Goal: Communication & Community: Answer question/provide support

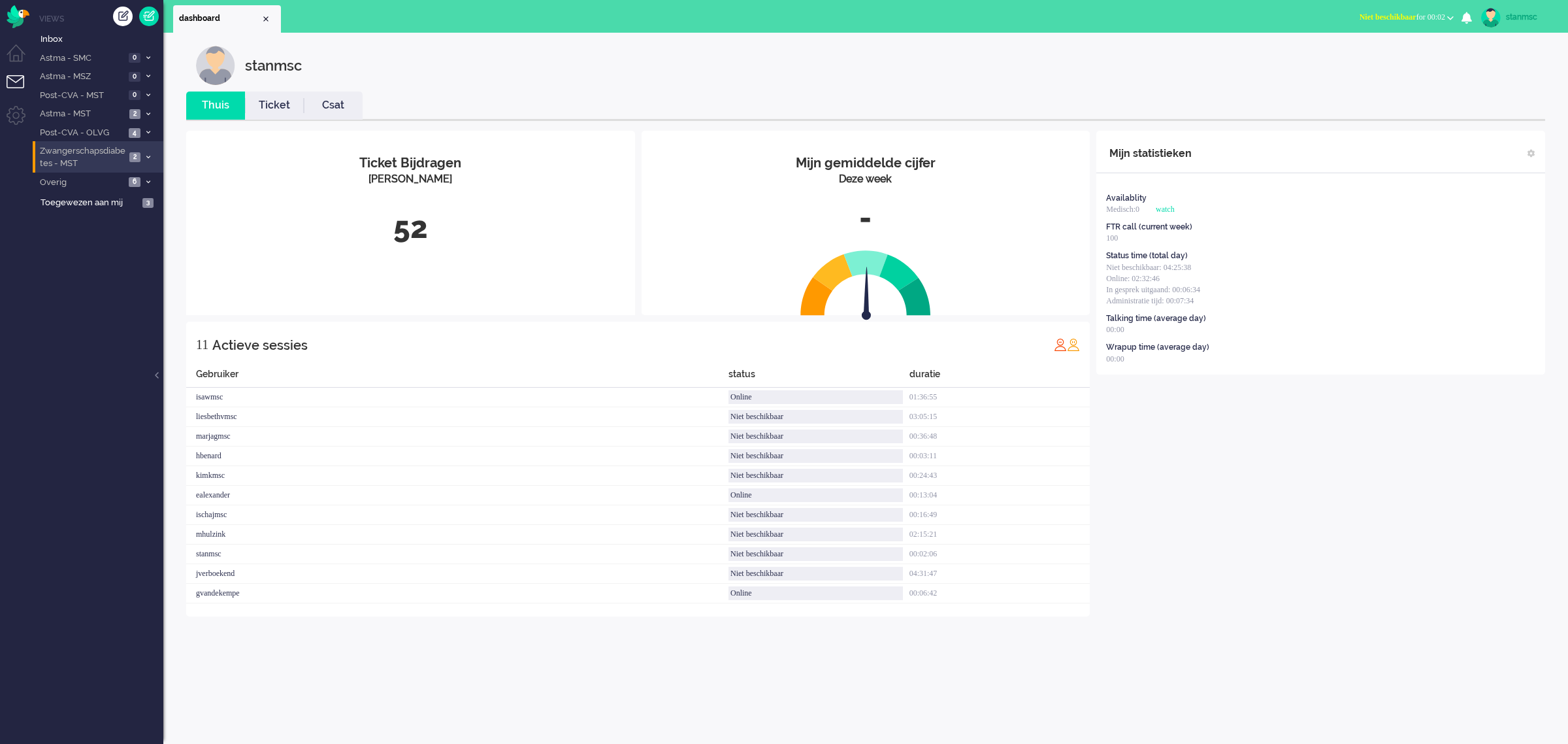
click at [100, 158] on span "Zwangerschapsdiabetes - MST" at bounding box center [81, 157] width 88 height 24
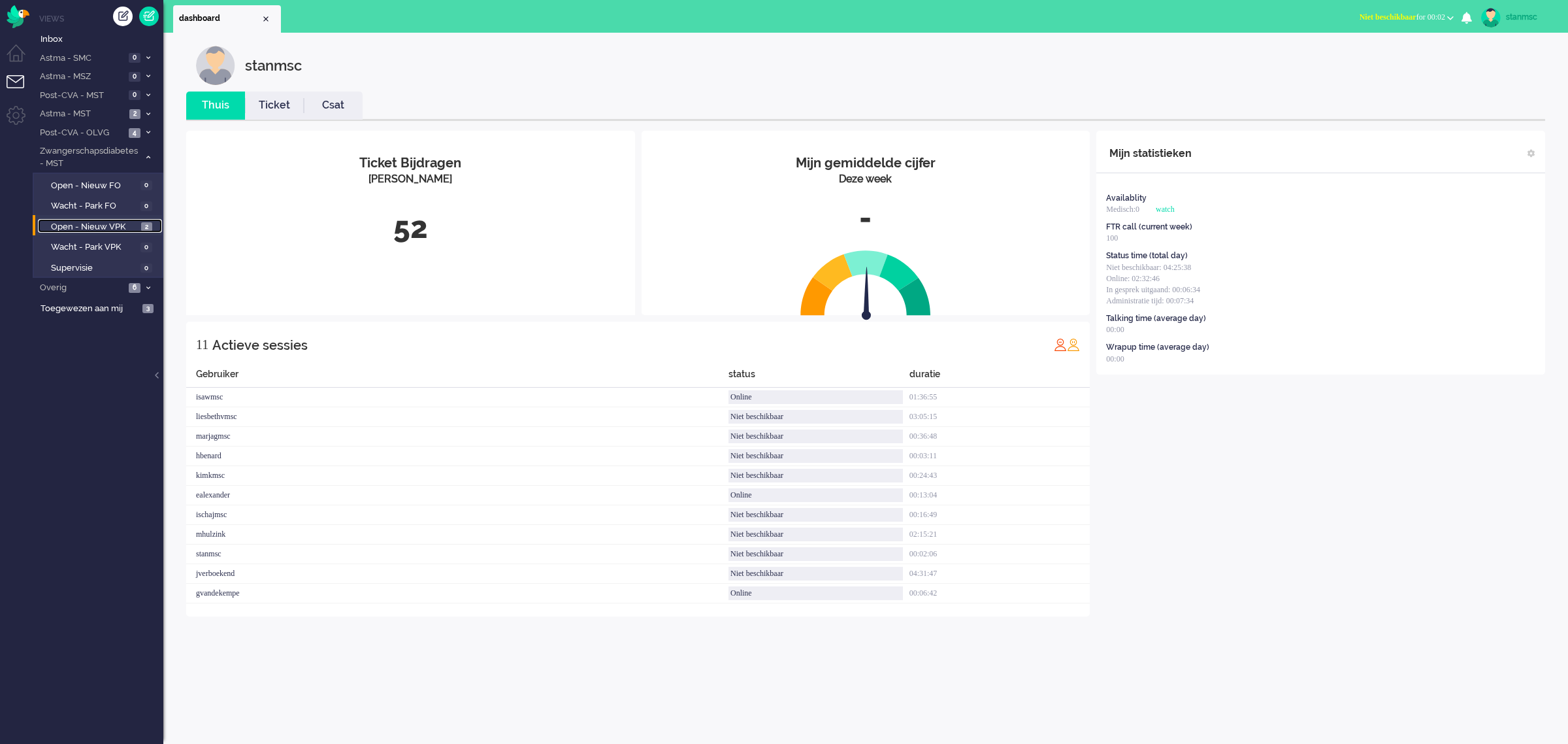
click at [97, 224] on span "Open - Nieuw VPK" at bounding box center [95, 227] width 87 height 13
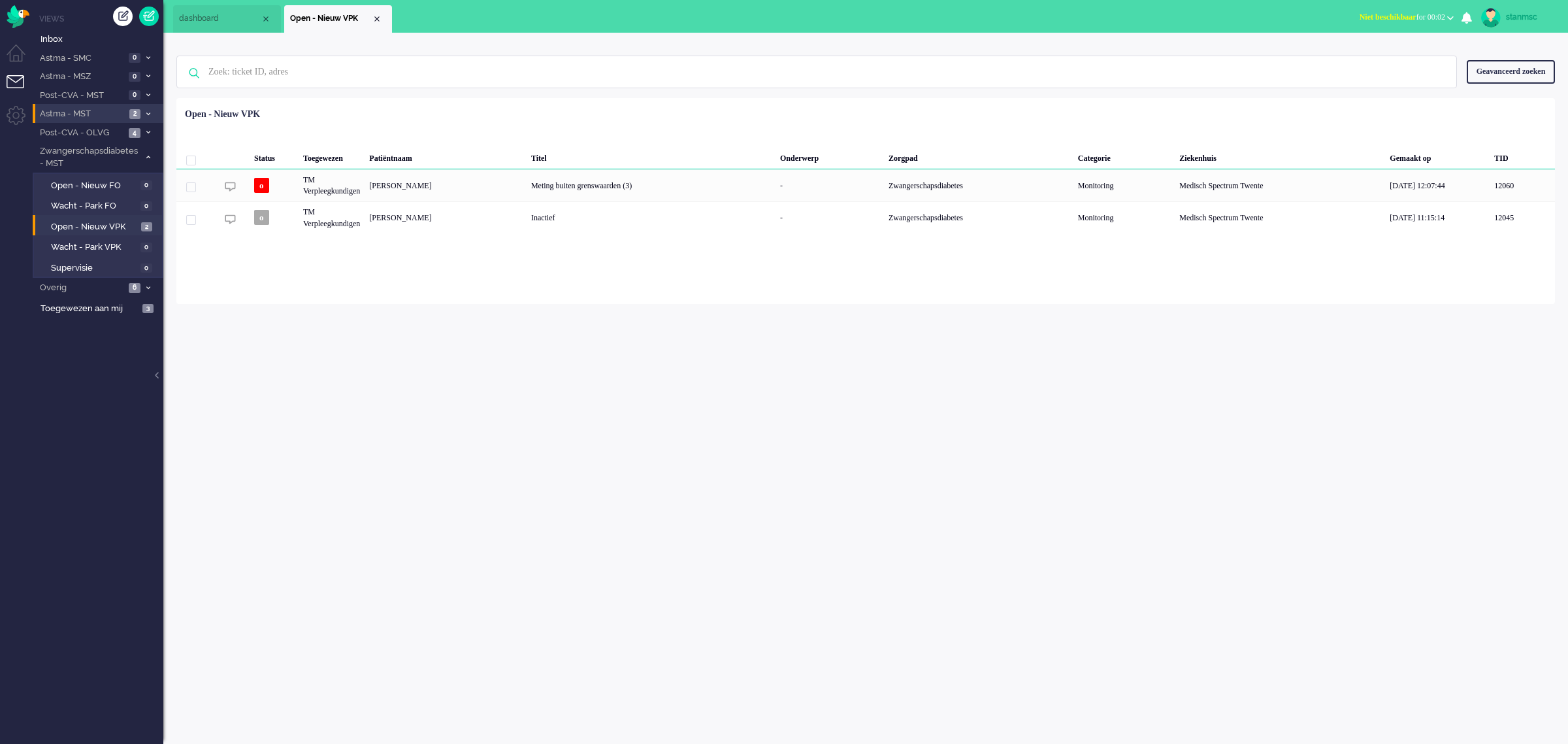
click at [94, 112] on span "Astma - MST" at bounding box center [81, 114] width 88 height 13
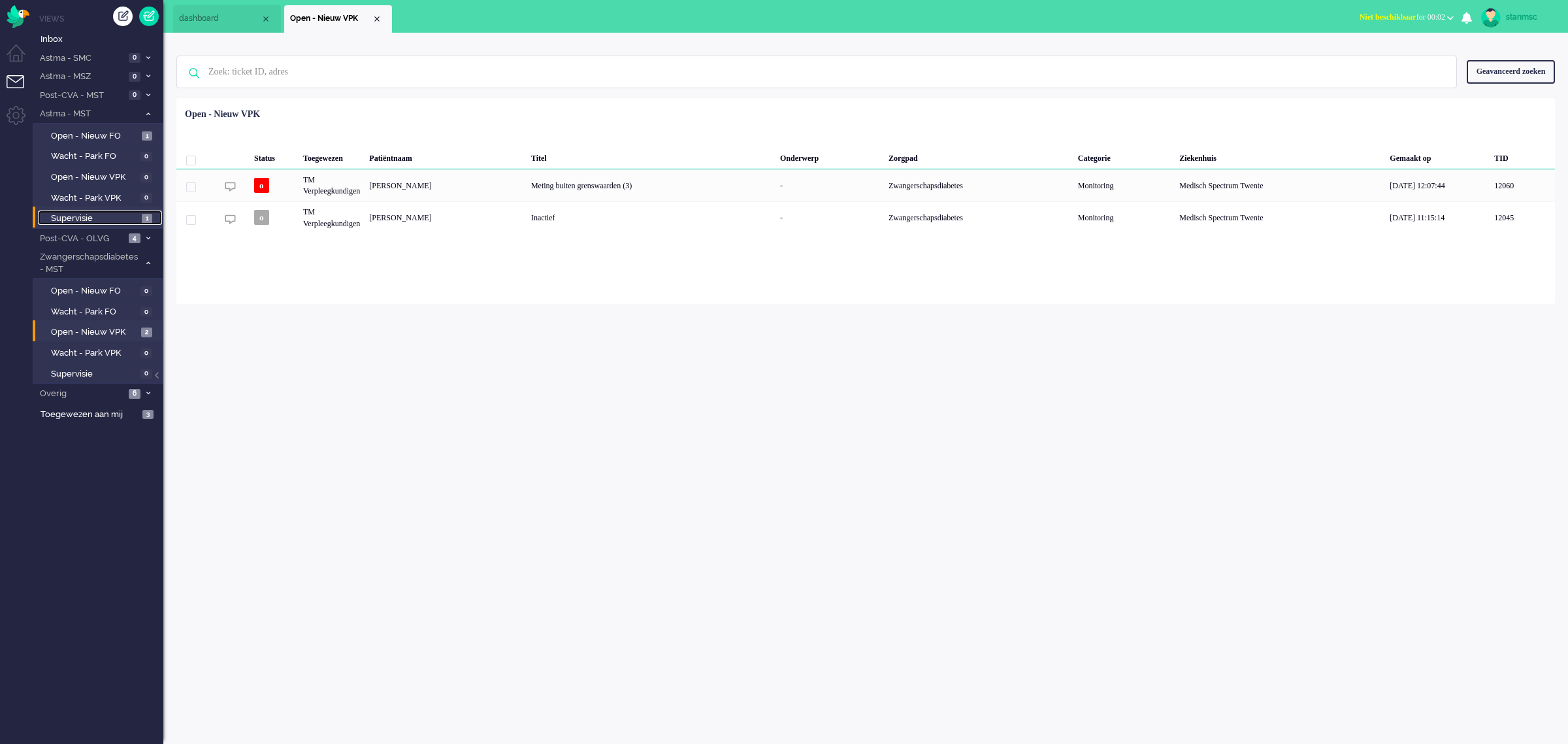
click at [97, 215] on span "Supervisie" at bounding box center [95, 218] width 88 height 13
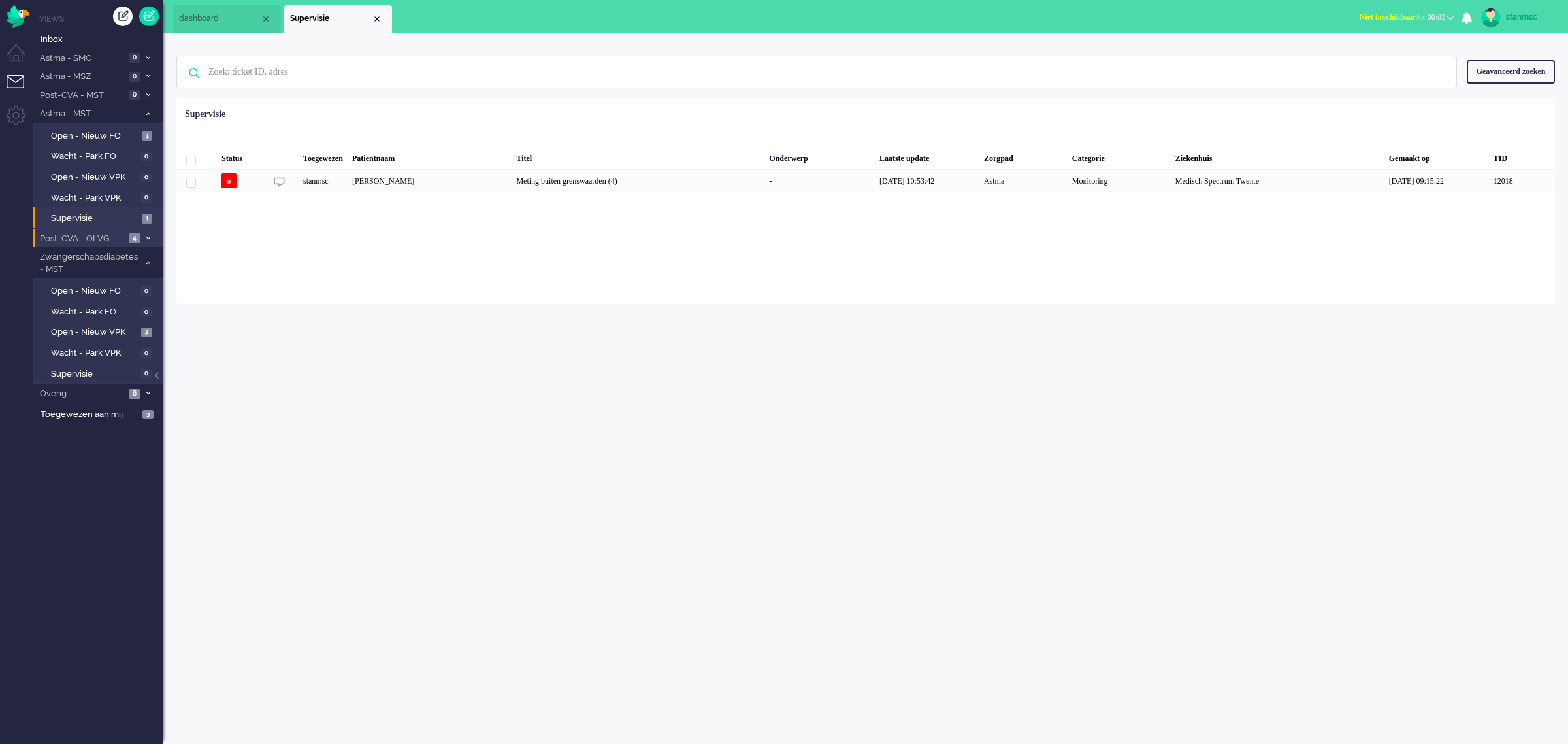
click at [93, 237] on span "Post-CVA - OLVG" at bounding box center [81, 239] width 87 height 13
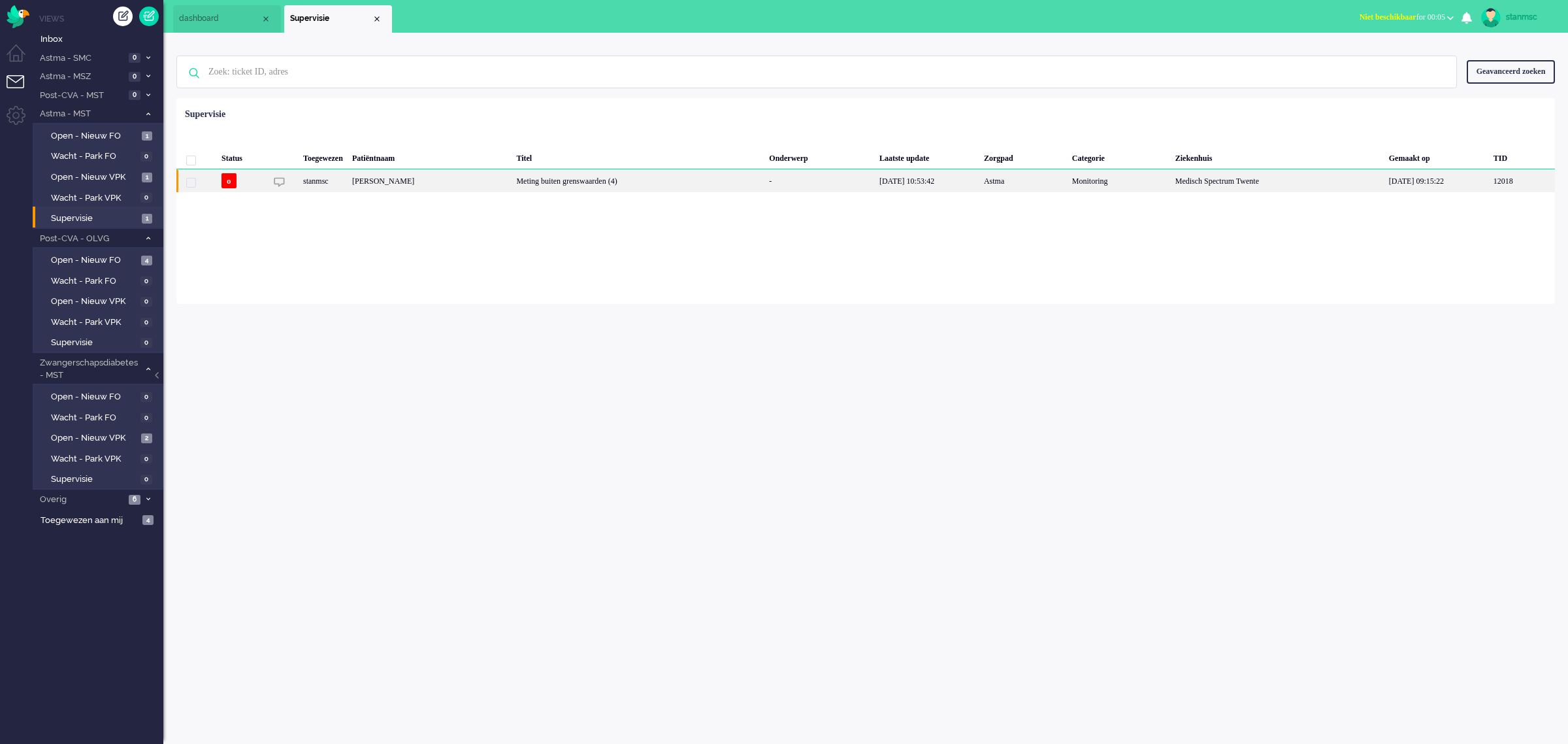
click at [348, 181] on div "stanmsc" at bounding box center [323, 181] width 49 height 23
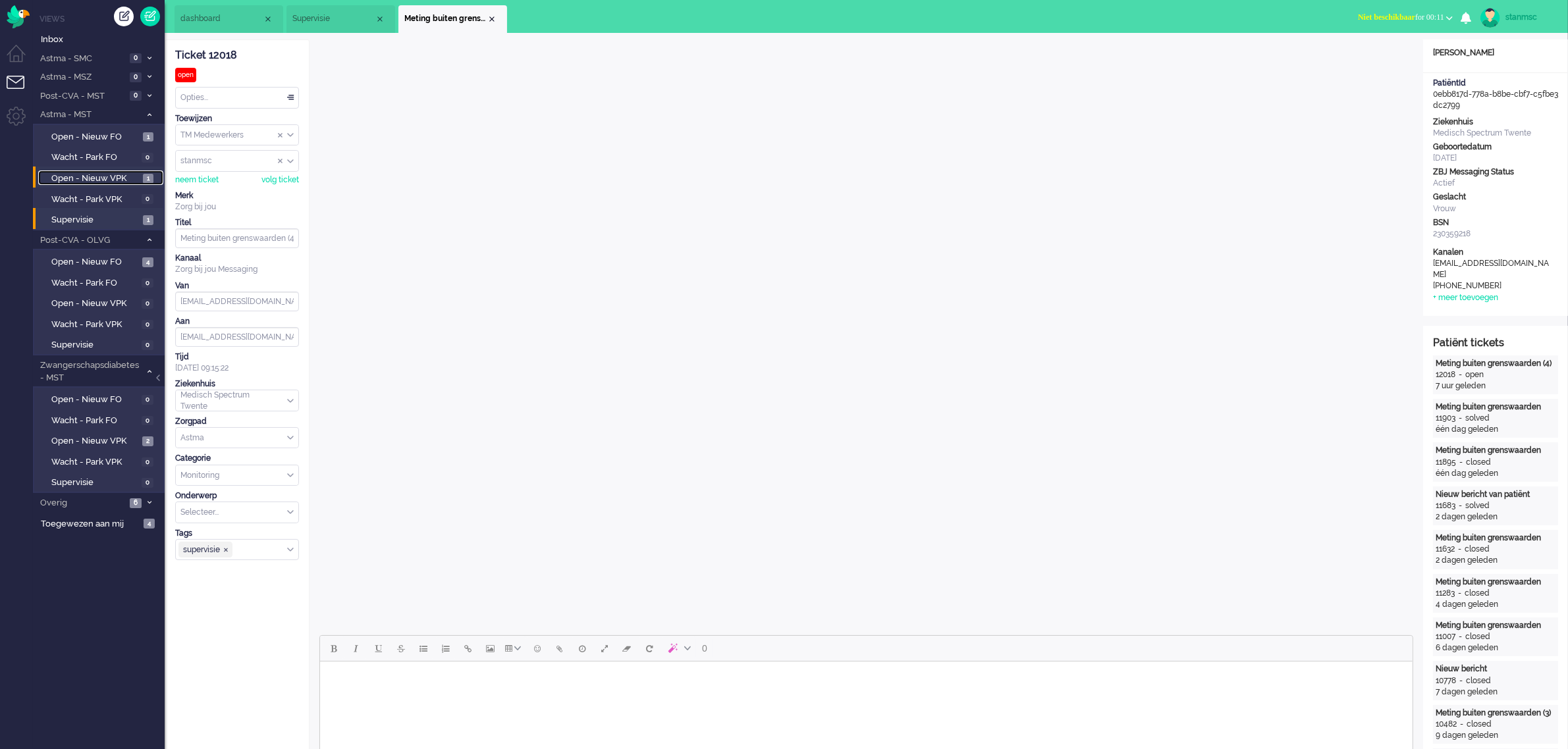
click at [110, 179] on span "Open - Nieuw VPK" at bounding box center [95, 178] width 89 height 13
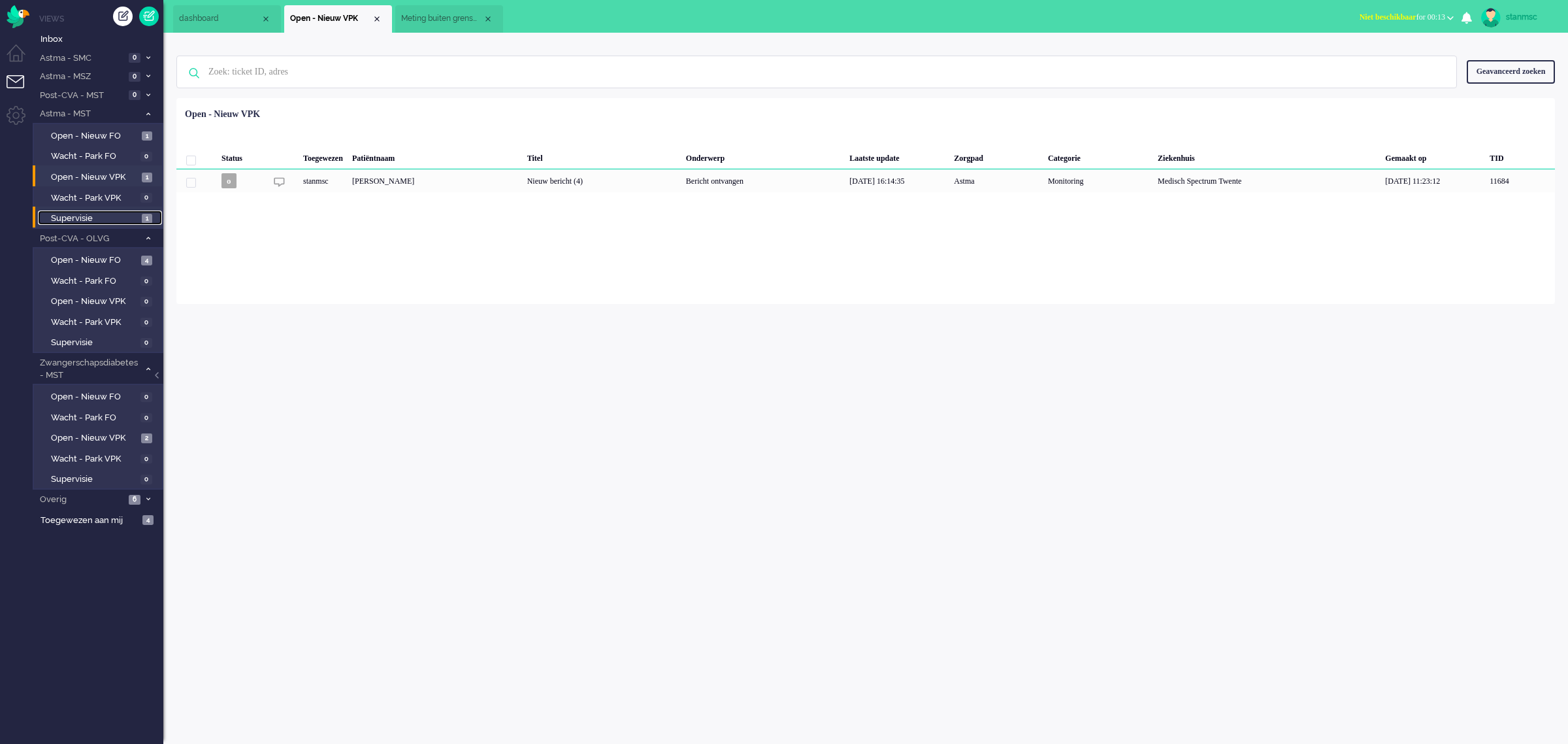
click at [71, 215] on span "Supervisie" at bounding box center [95, 218] width 88 height 13
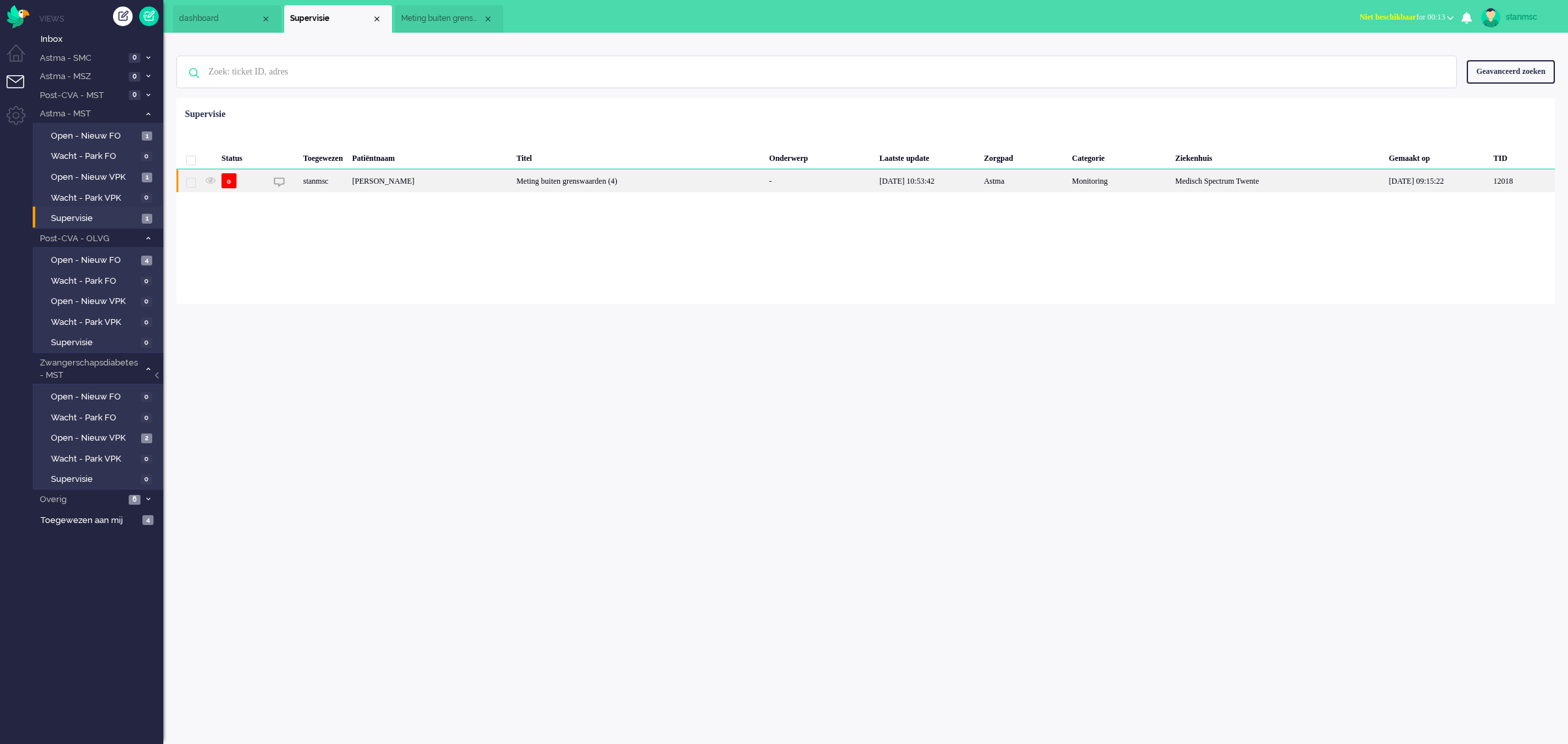
click at [265, 183] on div "o" at bounding box center [242, 181] width 49 height 23
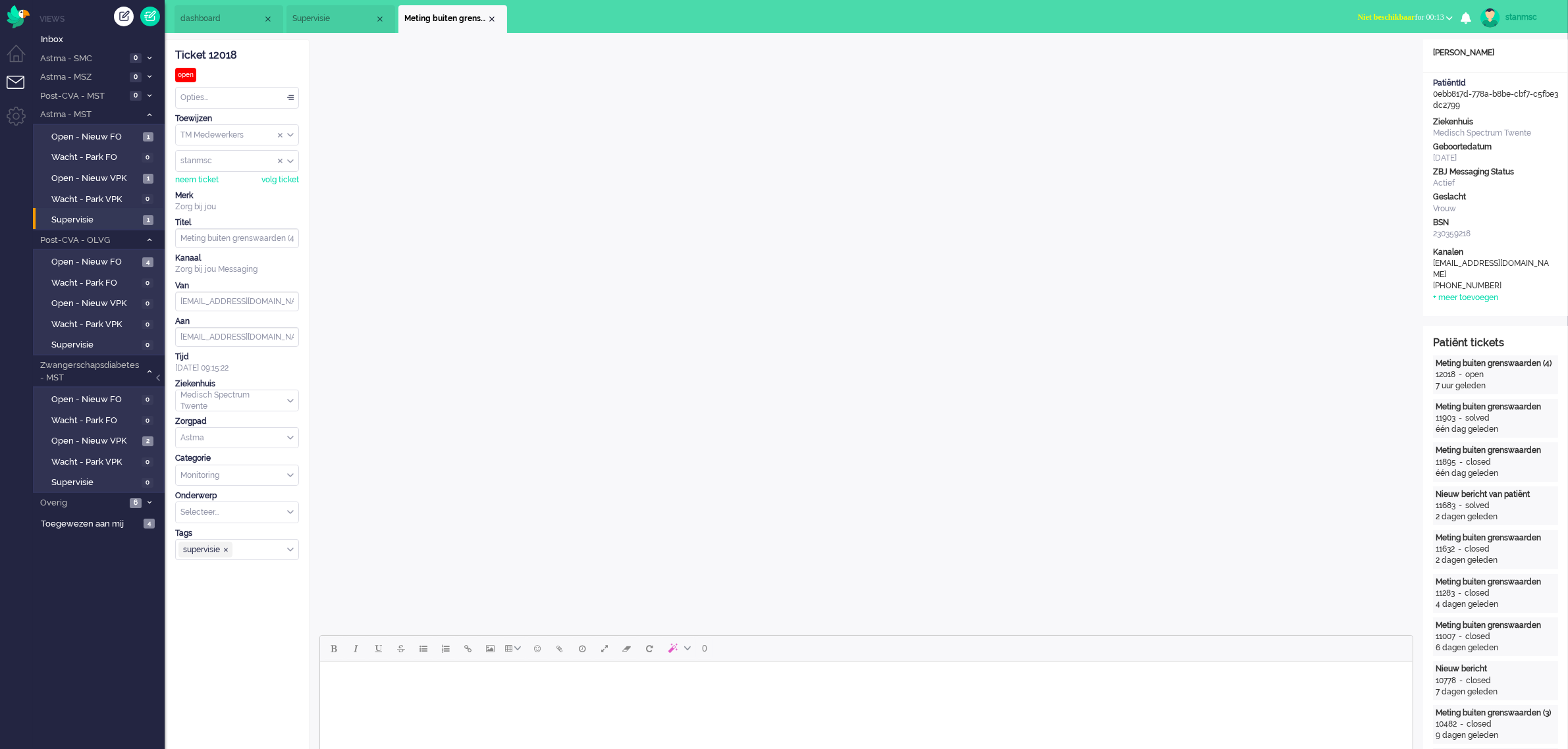
click at [404, 599] on body "Rich Text Area. Press ALT-0 for help." at bounding box center [864, 678] width 1081 height 23
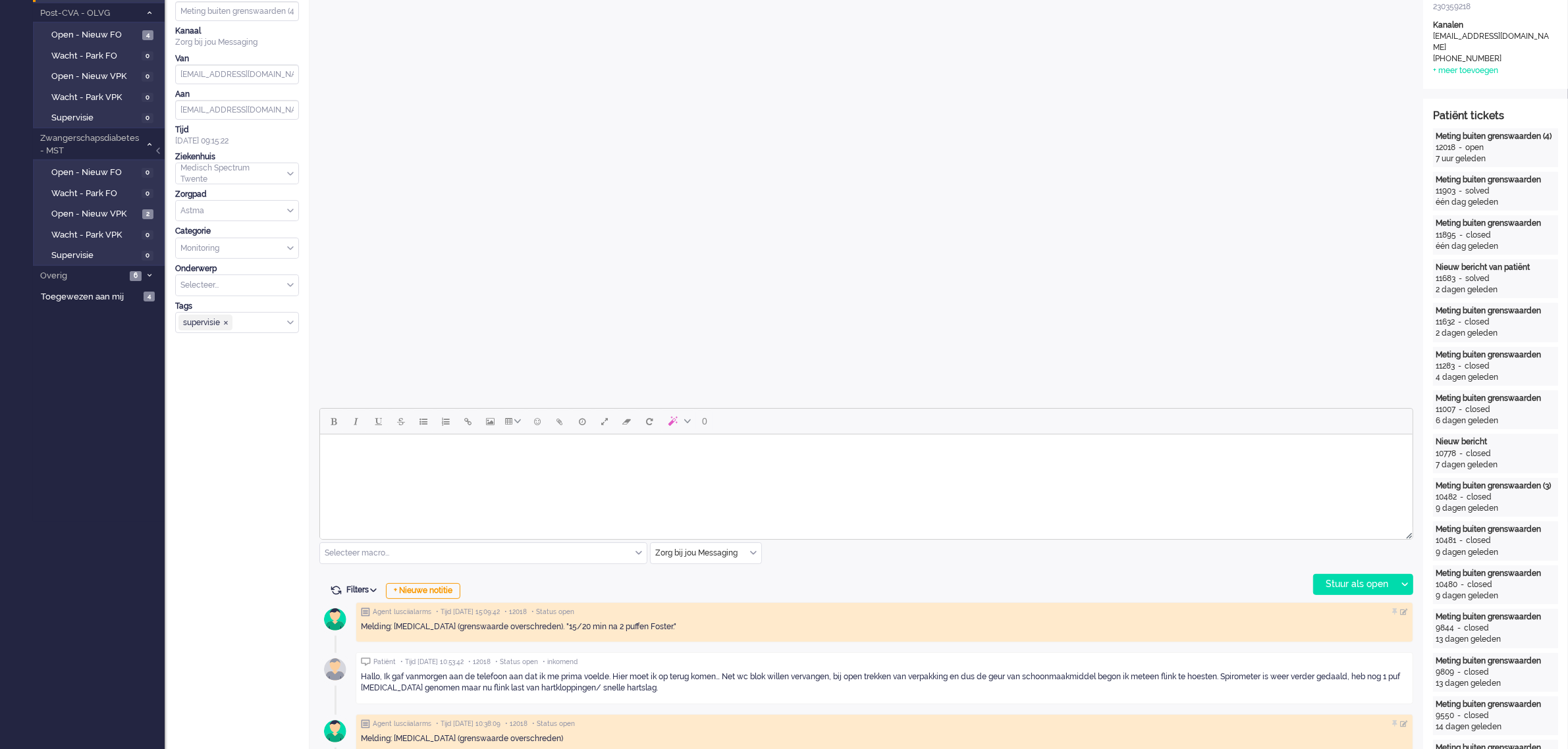
scroll to position [493, 0]
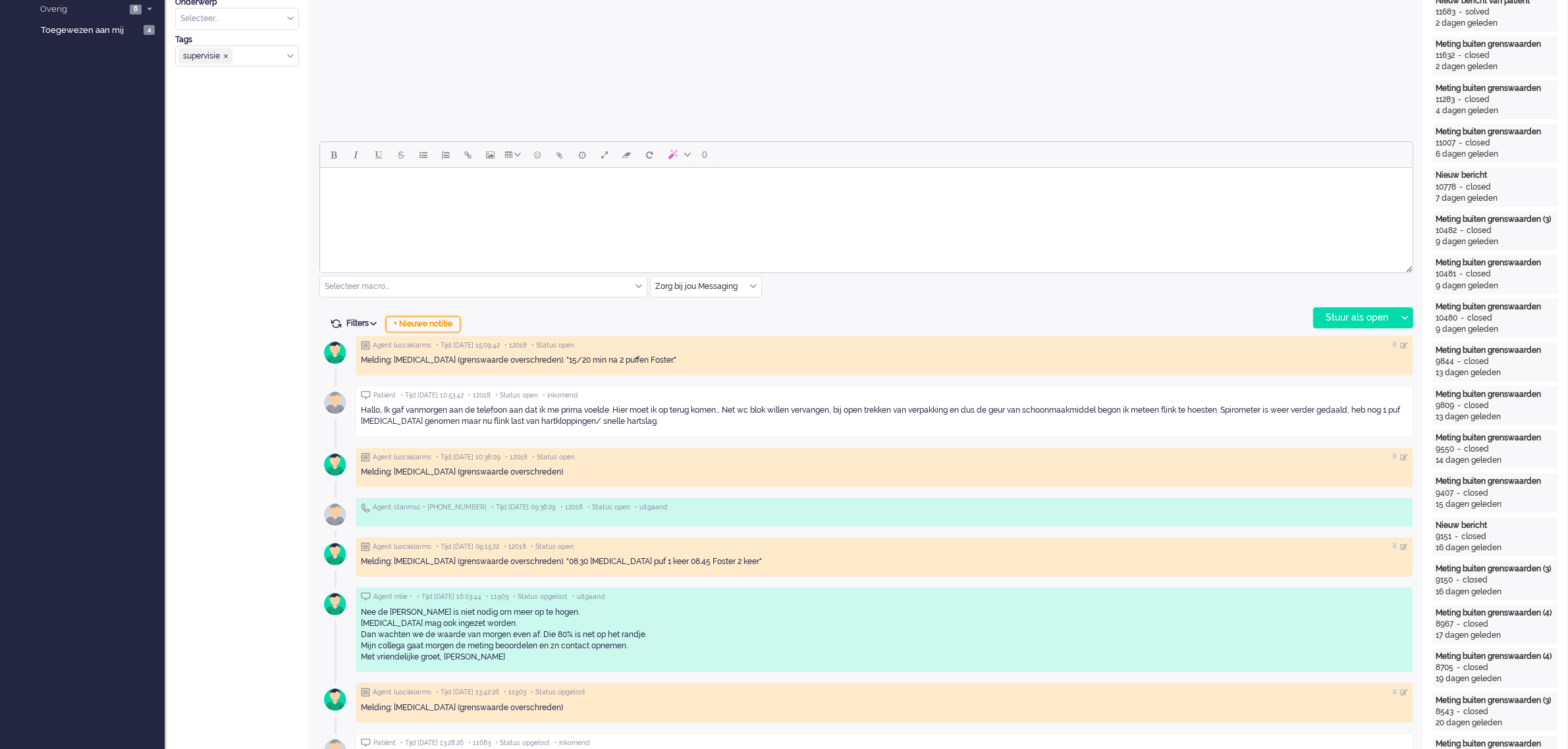
click at [436, 326] on div "+ Nieuwe notitie" at bounding box center [422, 324] width 74 height 16
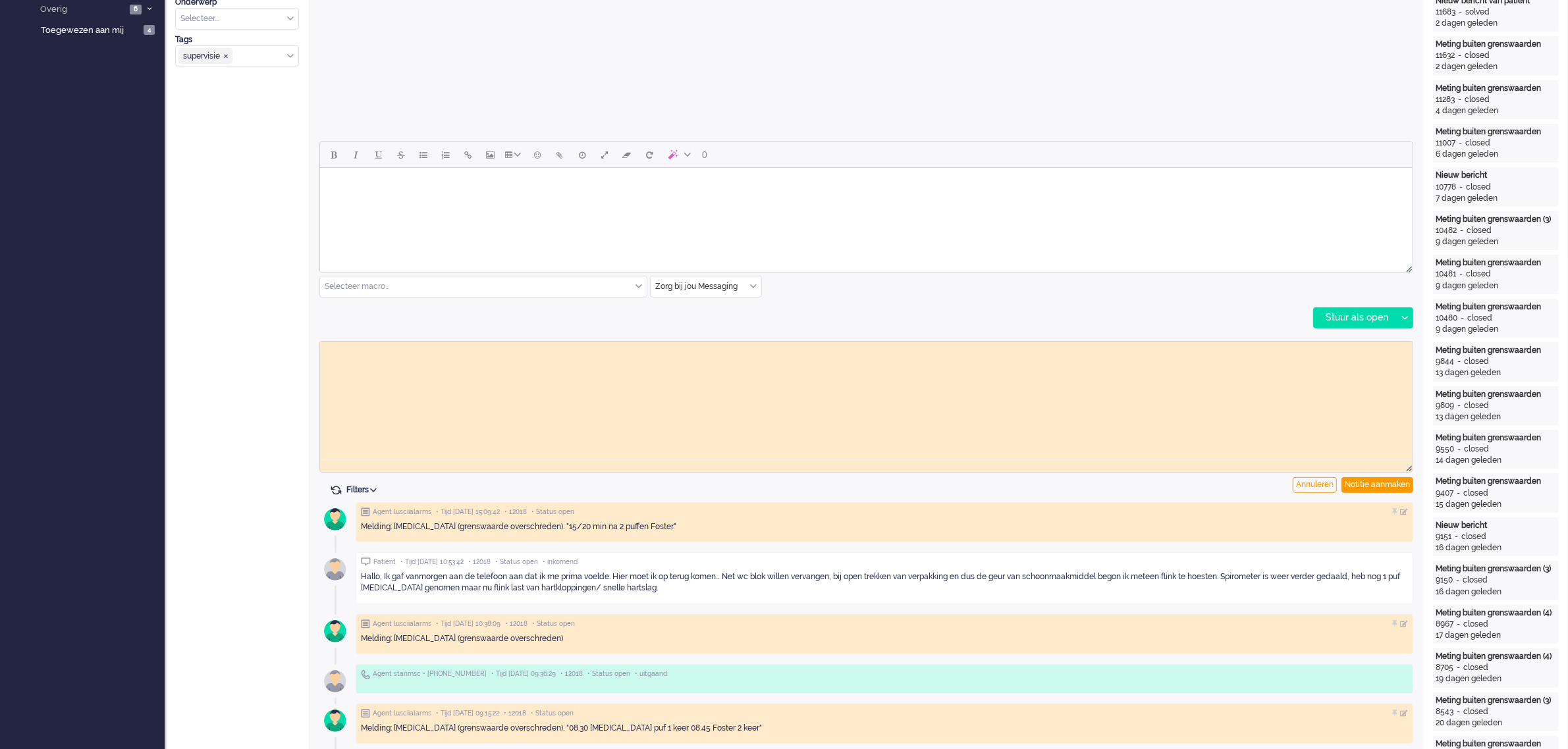
scroll to position [0, 0]
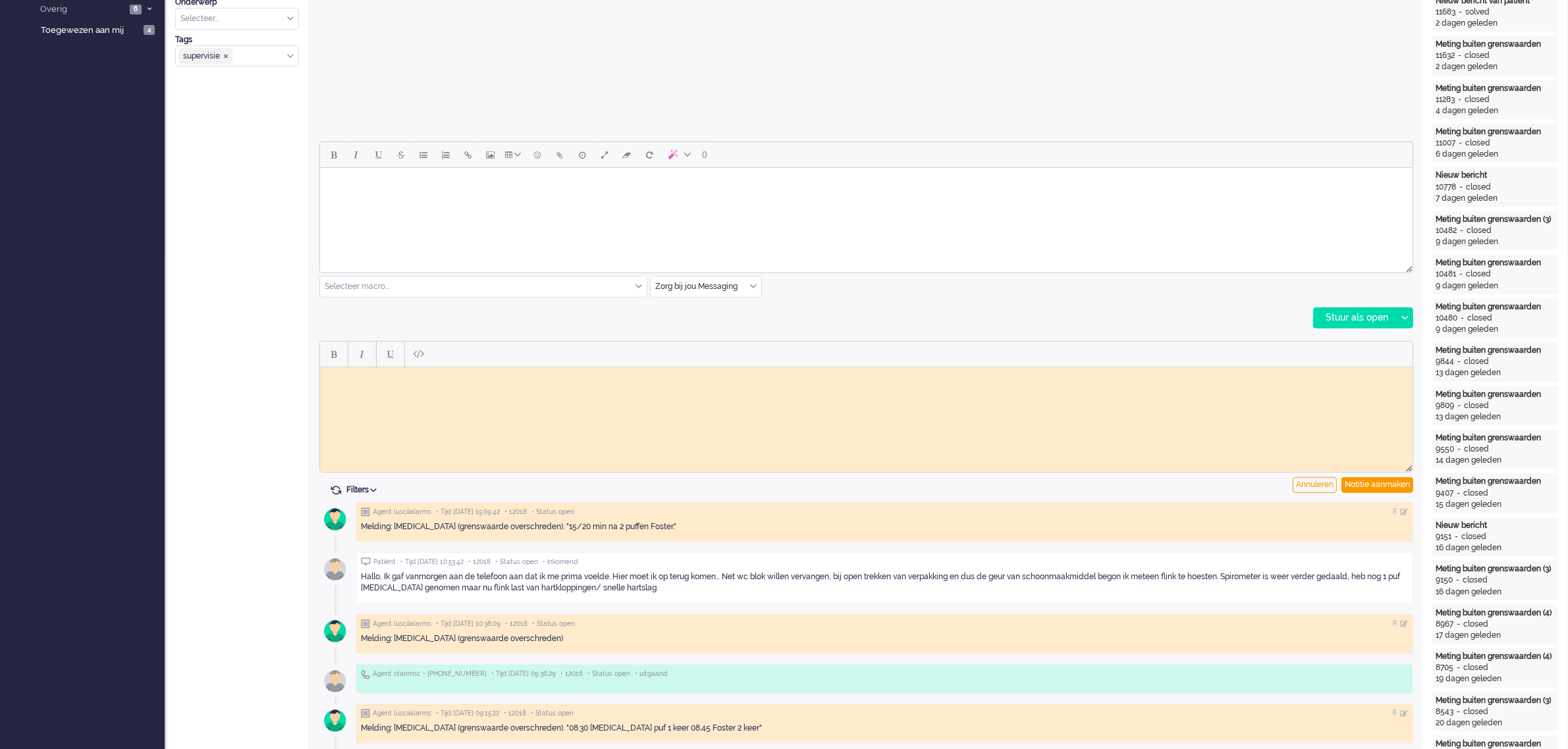
click at [402, 386] on html at bounding box center [865, 376] width 1092 height 20
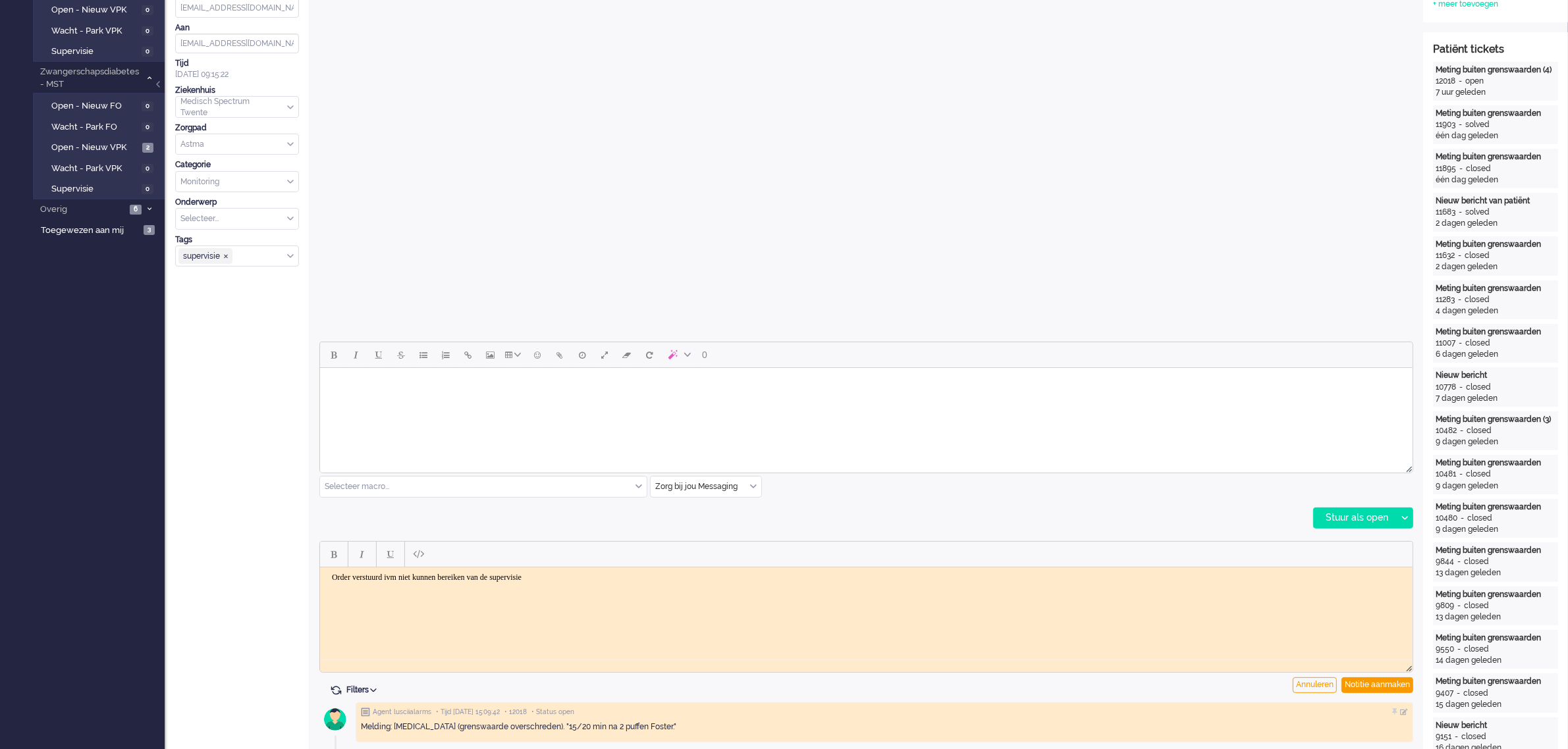
scroll to position [329, 0]
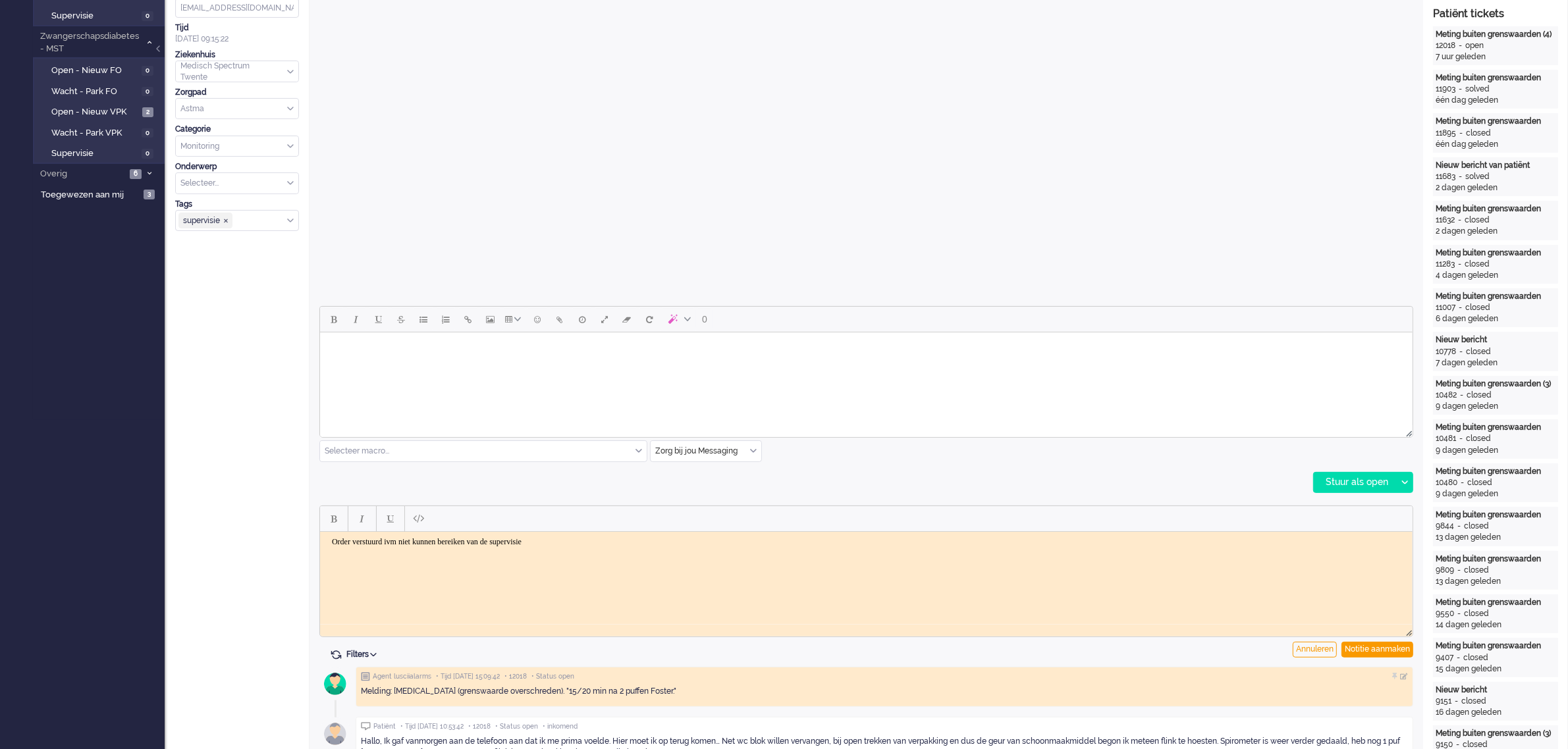
click at [1254, 599] on div "Notitie aanmaken" at bounding box center [1377, 649] width 72 height 16
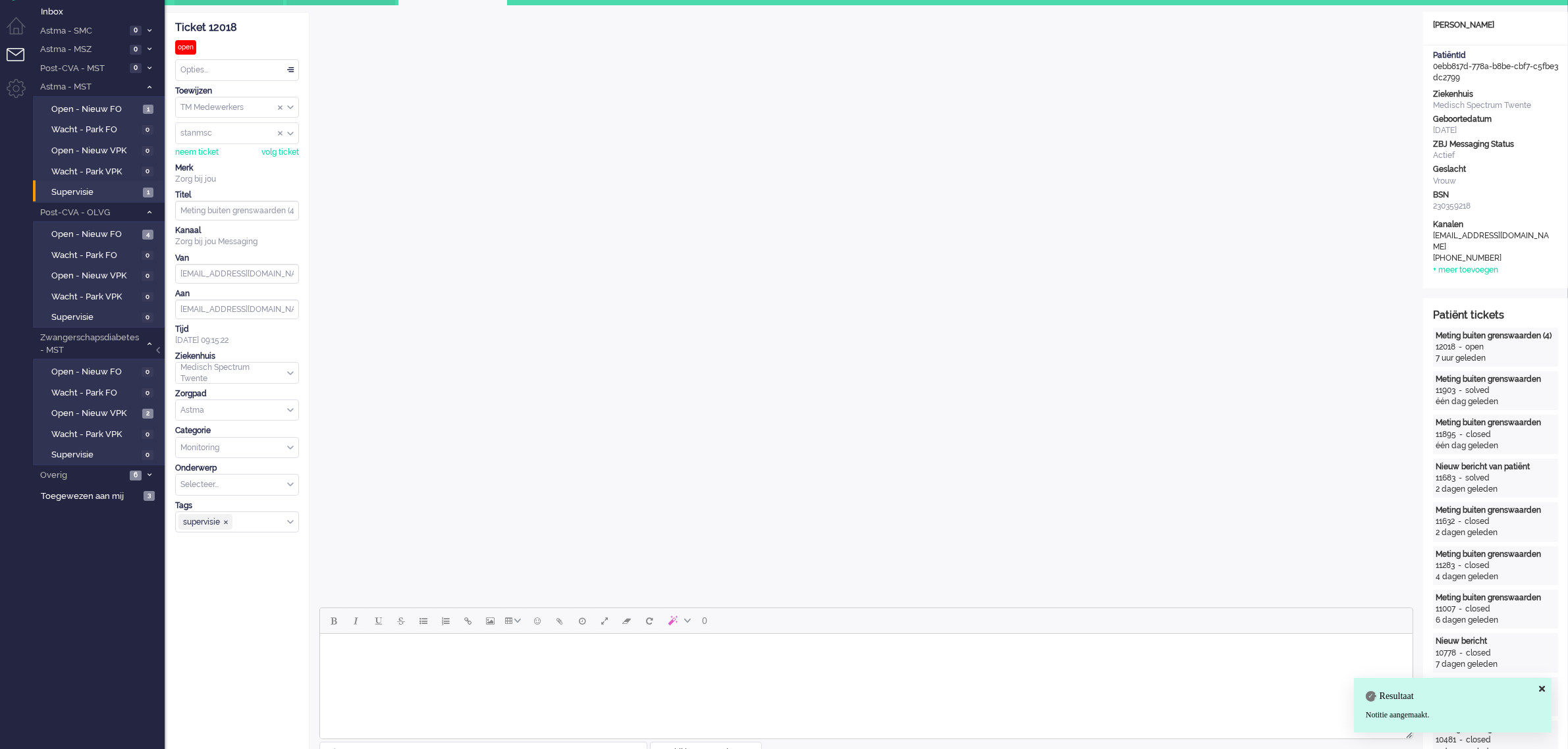
scroll to position [0, 0]
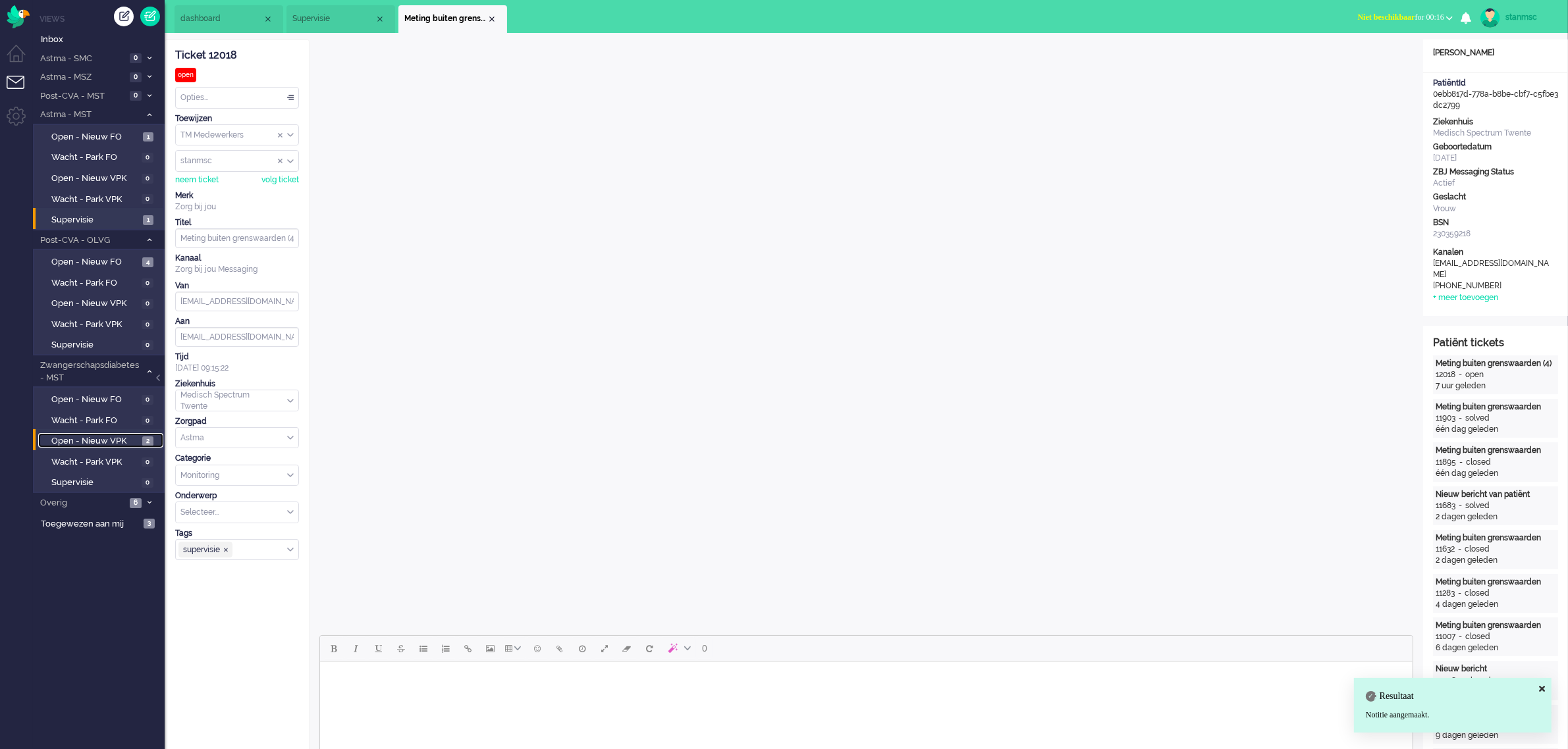
click at [114, 435] on span "Open - Nieuw VPK" at bounding box center [95, 441] width 88 height 13
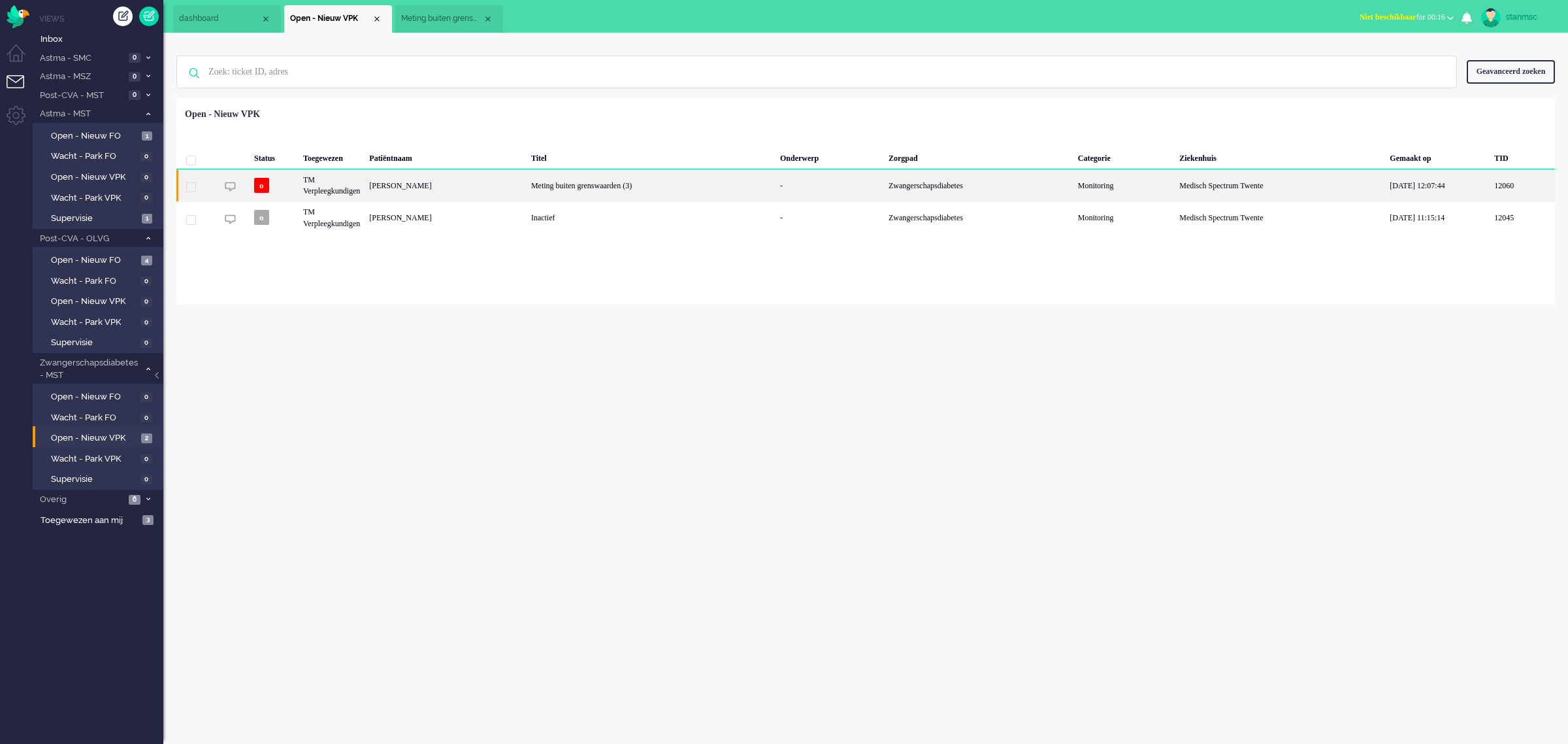
click at [448, 183] on div "[PERSON_NAME]" at bounding box center [445, 185] width 162 height 32
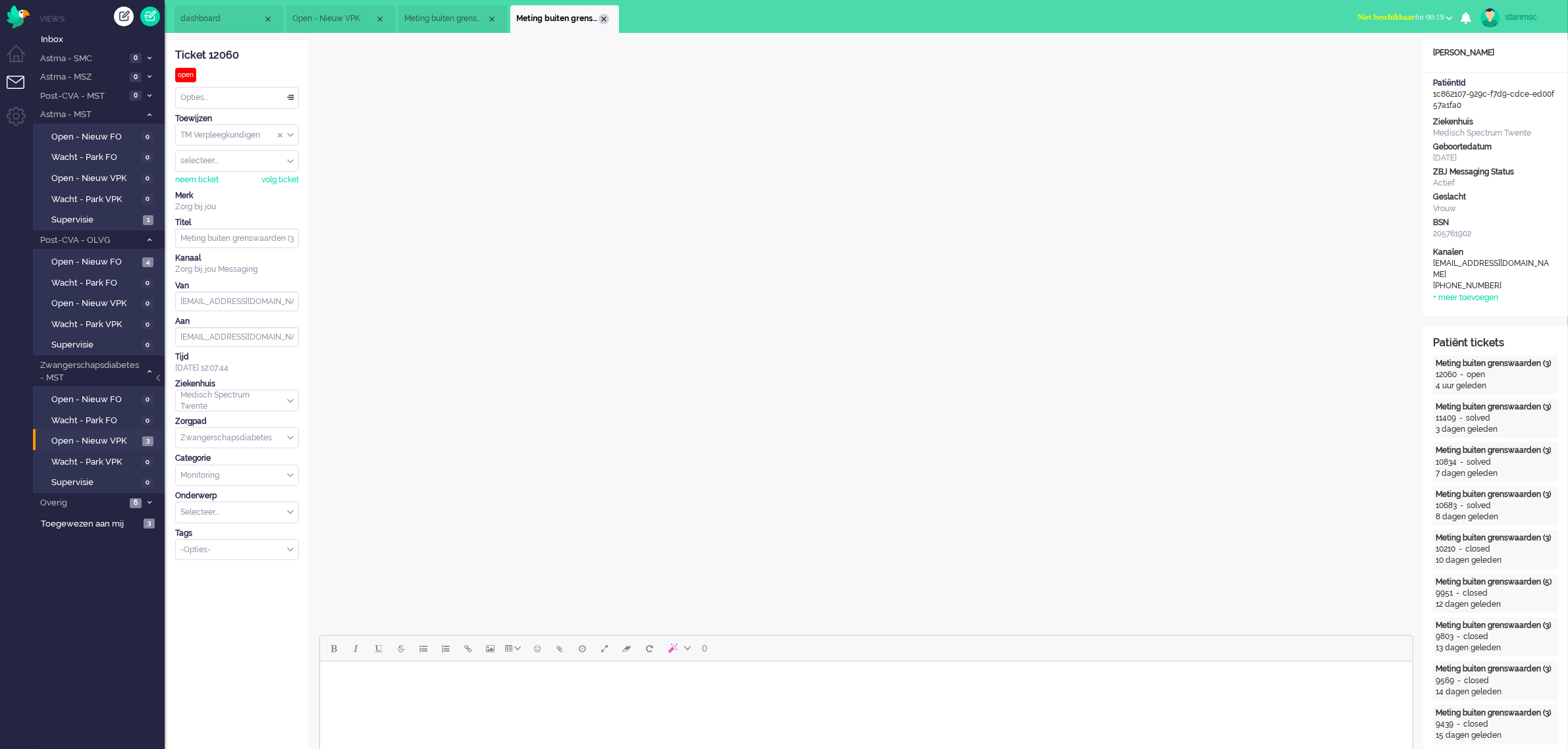
click at [603, 18] on div "Close tab" at bounding box center [603, 18] width 11 height 11
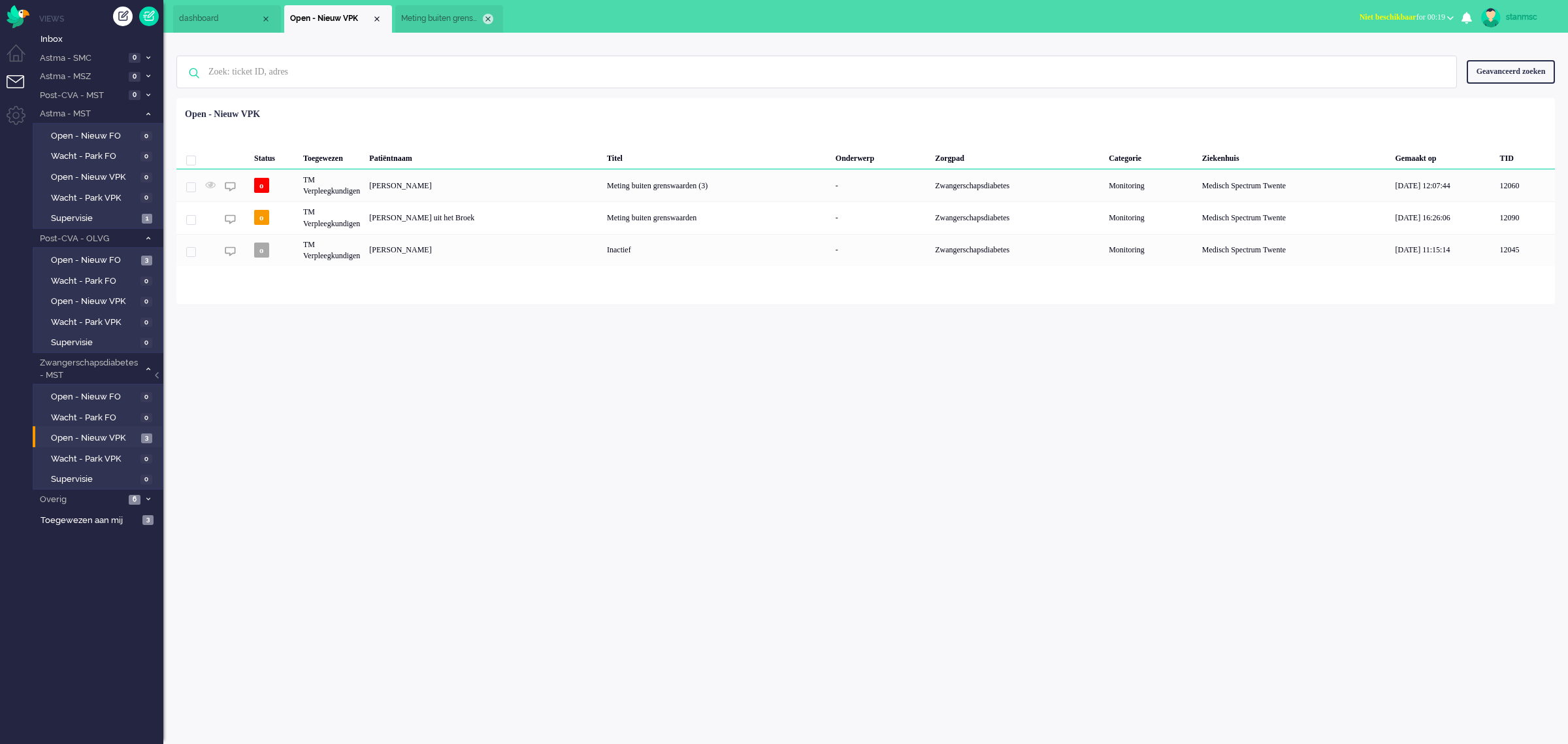
click at [492, 16] on div "Close tab" at bounding box center [488, 18] width 11 height 11
click at [1244, 17] on div "stanmsc" at bounding box center [1530, 17] width 49 height 14
click at [1244, 106] on link "Uitloggen" at bounding box center [1516, 105] width 90 height 14
